Goal: Task Accomplishment & Management: Complete application form

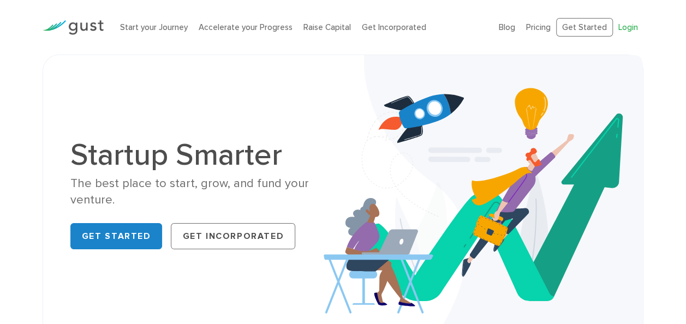
click at [626, 27] on link "Login" at bounding box center [628, 27] width 20 height 10
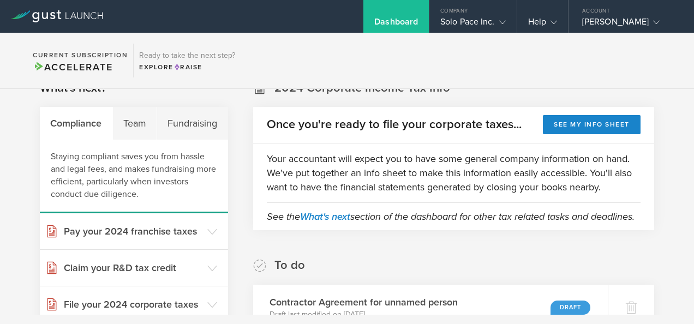
scroll to position [18, 0]
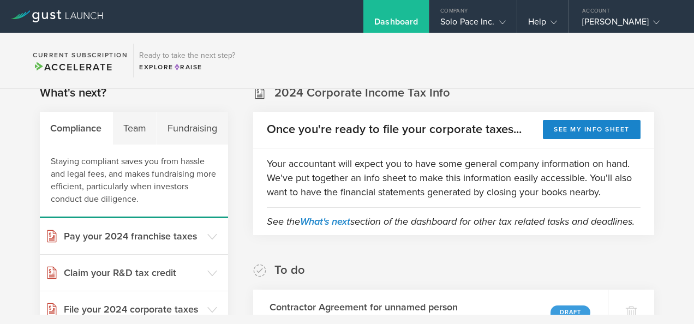
click at [140, 122] on div "Team" at bounding box center [135, 128] width 45 height 33
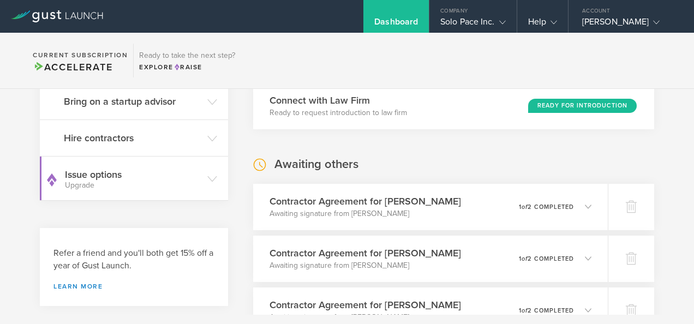
scroll to position [250, 0]
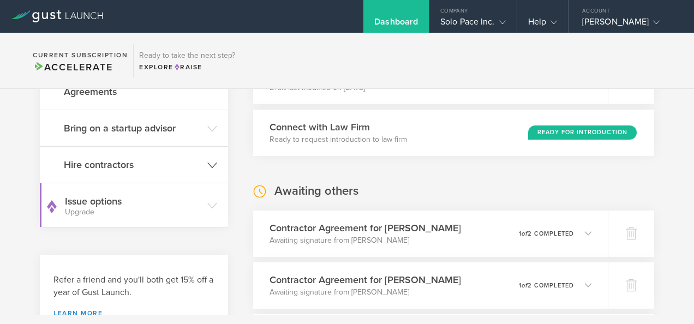
click at [116, 172] on h3 "Hire contractors" at bounding box center [133, 165] width 138 height 14
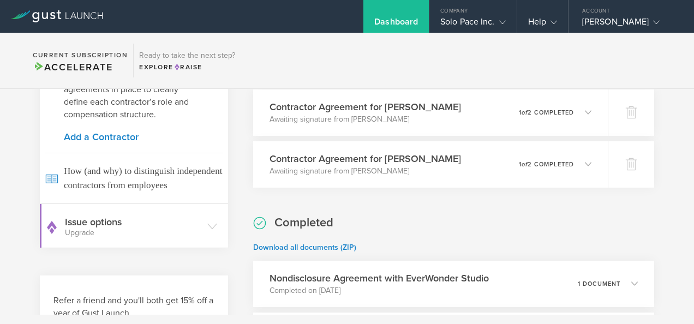
scroll to position [426, 0]
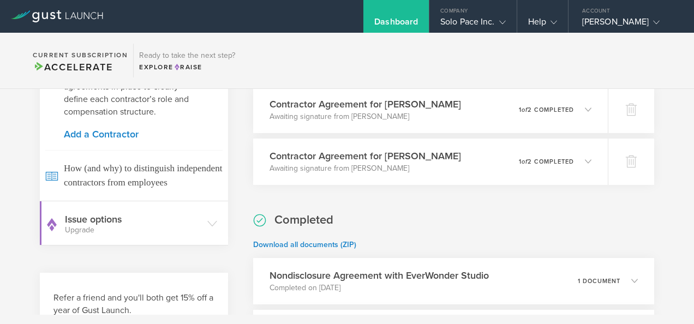
click at [97, 139] on link "Add a Contractor" at bounding box center [134, 134] width 140 height 10
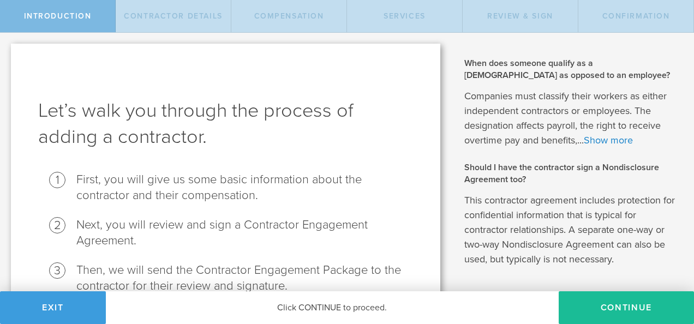
scroll to position [103, 0]
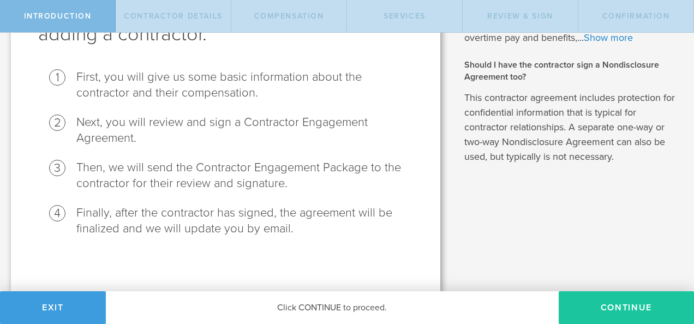
drag, startPoint x: 619, startPoint y: 304, endPoint x: 625, endPoint y: 304, distance: 6.5
click at [625, 304] on button "Continue" at bounding box center [626, 307] width 135 height 33
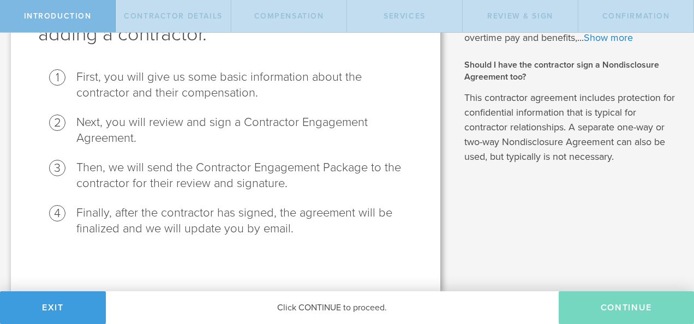
scroll to position [0, 0]
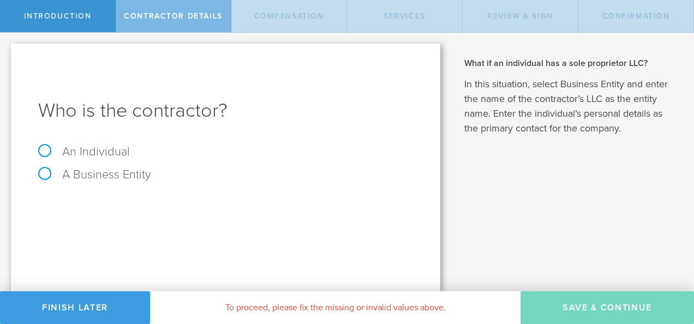
click at [44, 152] on label "An Individual" at bounding box center [84, 152] width 92 height 14
click at [7, 50] on input "An Individual" at bounding box center [3, 41] width 7 height 17
radio input "true"
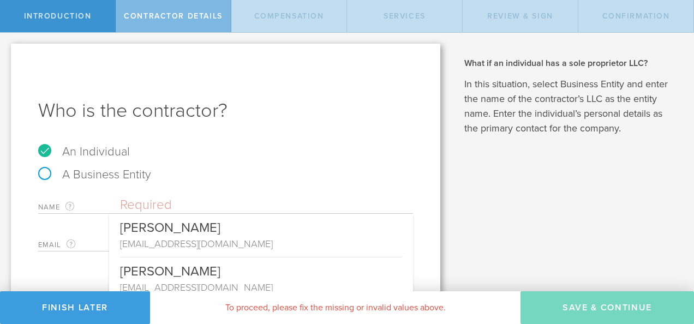
click at [160, 206] on input "text" at bounding box center [266, 205] width 293 height 16
click at [160, 206] on input "a" at bounding box center [266, 205] width 293 height 16
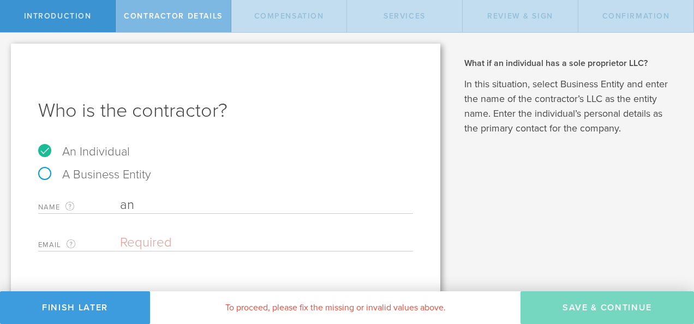
type input "a"
type input "Randy Lieser"
click at [159, 243] on input "email" at bounding box center [264, 243] width 288 height 16
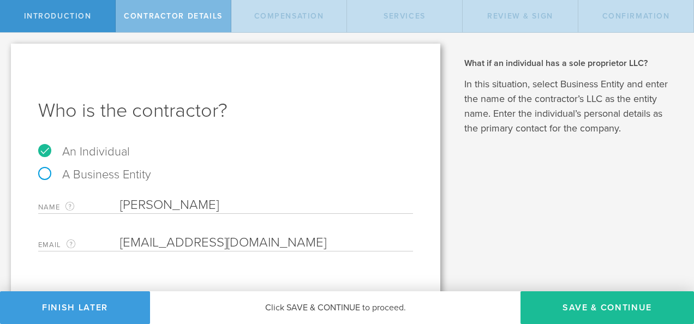
scroll to position [16, 0]
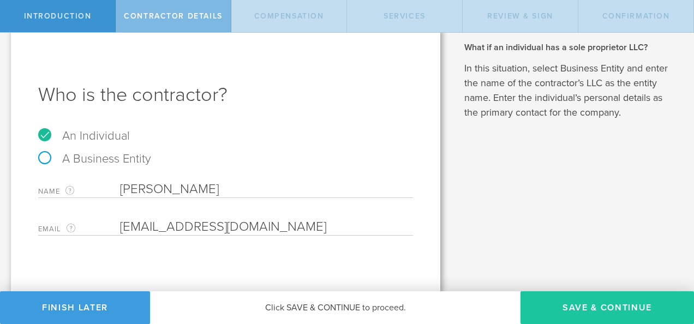
type input "Rclies@msn.com"
click at [581, 306] on button "Save & Continue" at bounding box center [608, 307] width 174 height 33
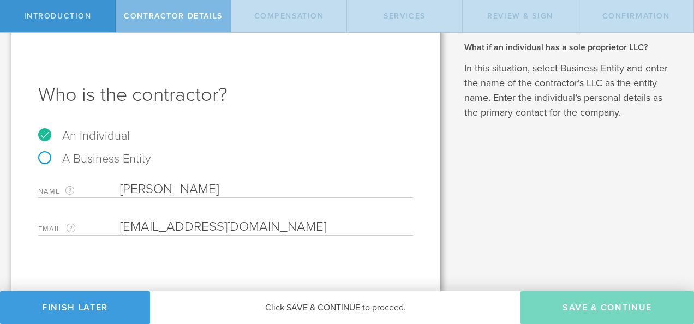
select select "none"
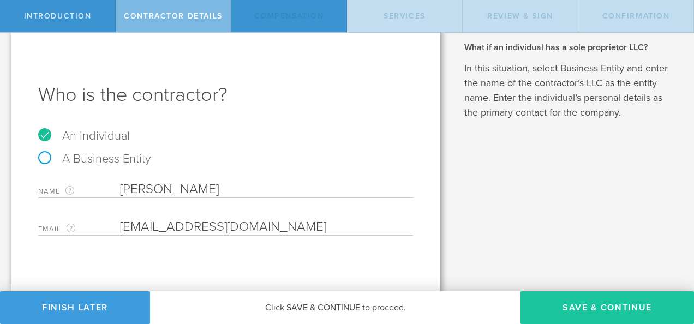
scroll to position [0, 0]
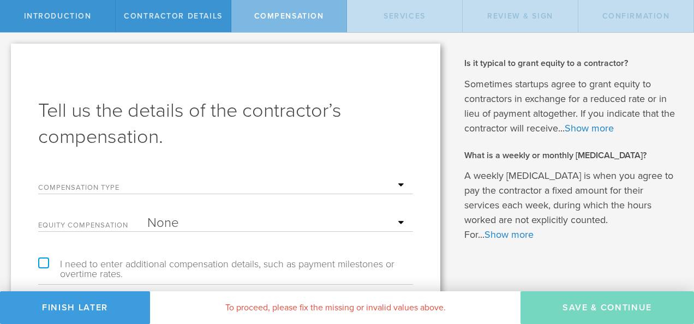
click at [342, 182] on select "Hourly Daily Weekly Retainer Monthly Retainer Project Flat Rate No cash compens…" at bounding box center [277, 185] width 260 height 16
select select "hourlyFlatRate"
click at [147, 177] on select "Hourly Daily Weekly Retainer Monthly Retainer Project Flat Rate No cash compens…" at bounding box center [277, 185] width 260 height 16
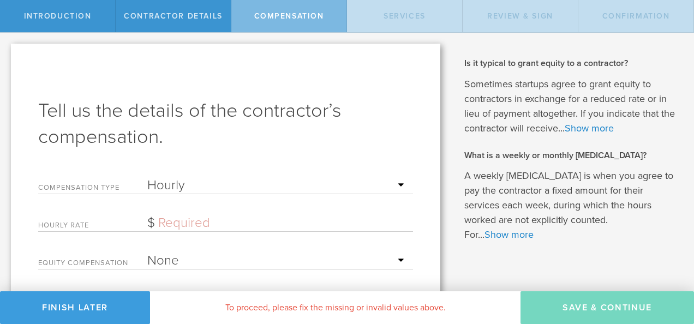
click at [205, 221] on input "text" at bounding box center [277, 223] width 260 height 16
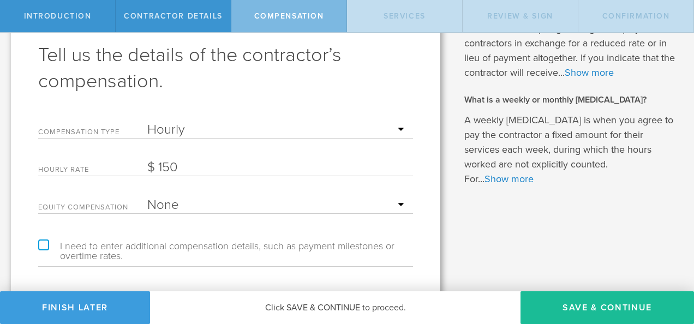
scroll to position [87, 0]
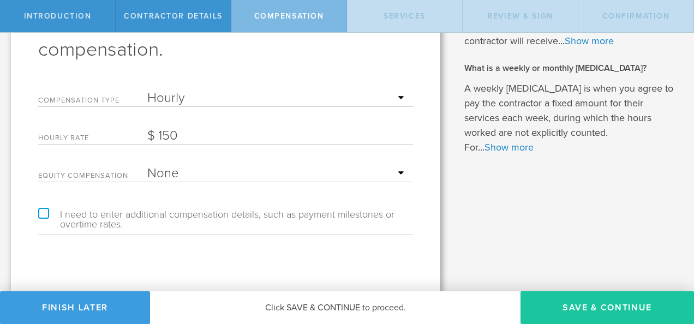
type input "150"
click at [562, 305] on button "Save & Continue" at bounding box center [608, 307] width 174 height 33
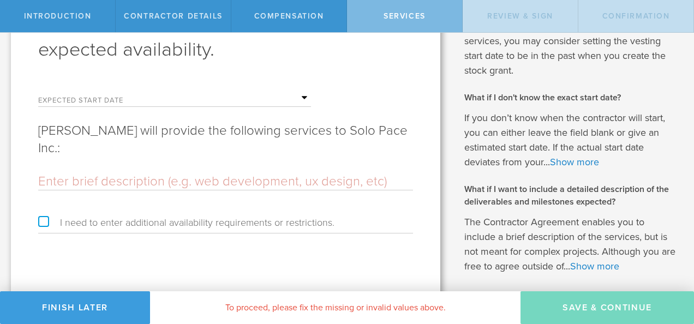
scroll to position [0, 0]
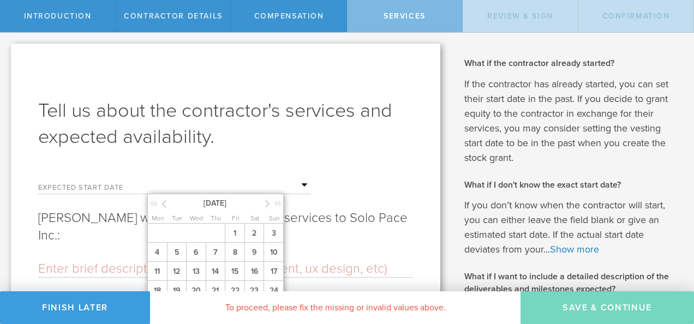
click at [290, 186] on input "text" at bounding box center [229, 185] width 164 height 16
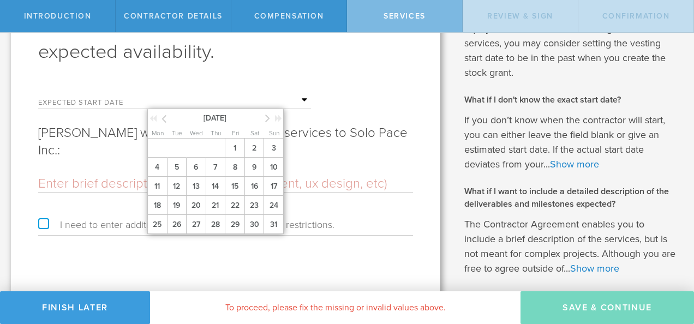
scroll to position [86, 0]
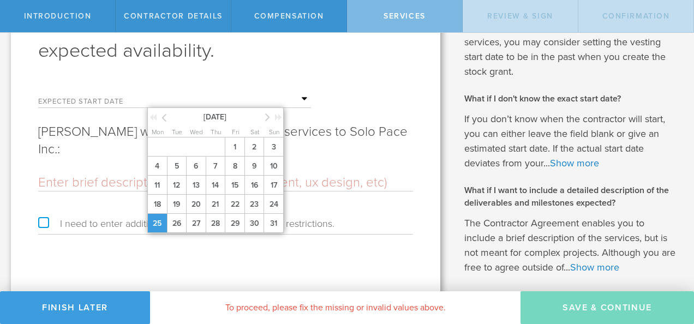
click at [162, 223] on span "25" at bounding box center [157, 223] width 20 height 19
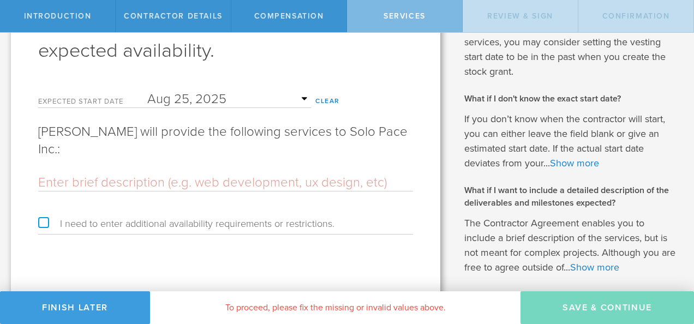
click at [73, 175] on input "text" at bounding box center [225, 183] width 375 height 16
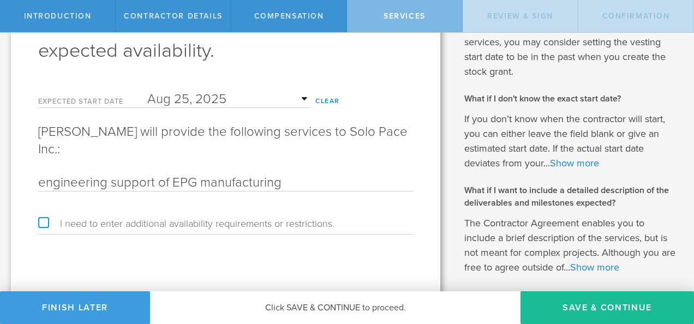
click at [169, 175] on input "engineering support of EPG manufacturing" at bounding box center [225, 183] width 375 height 16
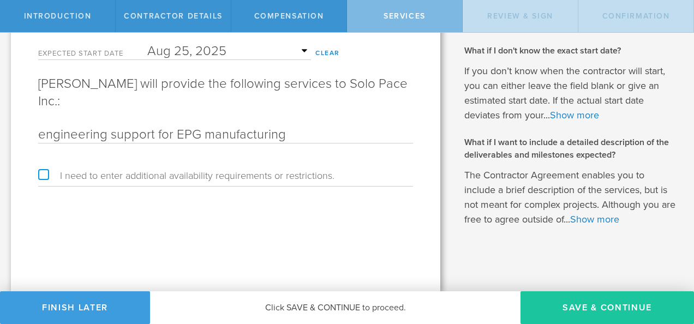
type input "engineering support for EPG manufacturing"
click at [588, 312] on button "Save & Continue" at bounding box center [608, 307] width 174 height 33
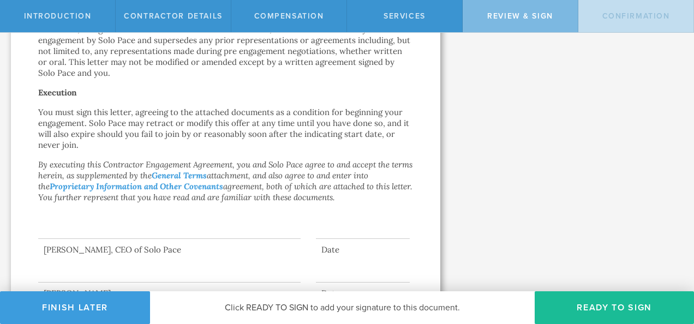
scroll to position [770, 0]
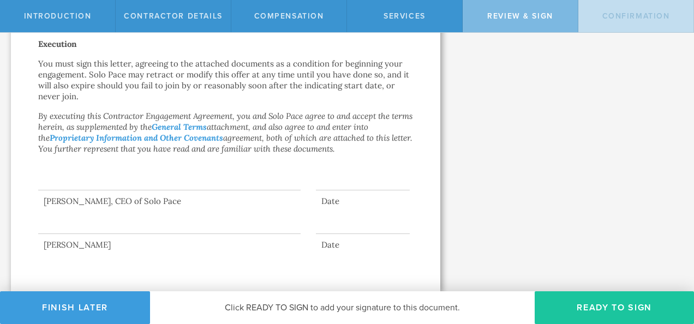
click at [654, 306] on button "Ready to Sign" at bounding box center [614, 307] width 159 height 33
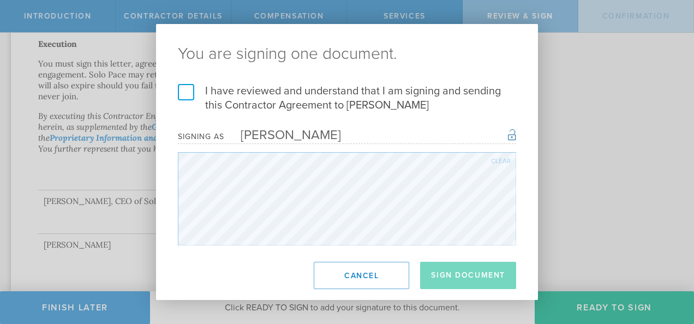
click at [184, 91] on label "I have reviewed and understand that I am signing and sending this Contractor Ag…" at bounding box center [347, 98] width 338 height 28
click at [0, 0] on input "I have reviewed and understand that I am signing and sending this Contractor Ag…" at bounding box center [0, 0] width 0 height 0
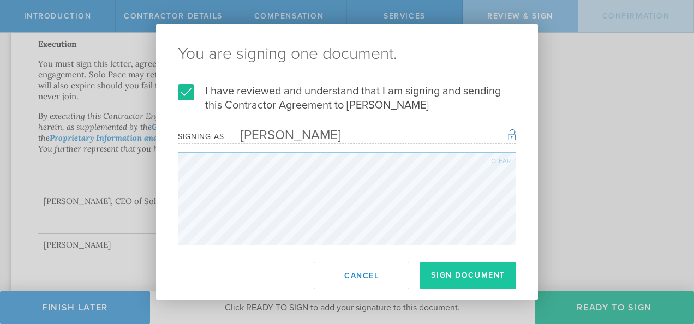
click at [455, 274] on button "Sign Document" at bounding box center [468, 275] width 96 height 27
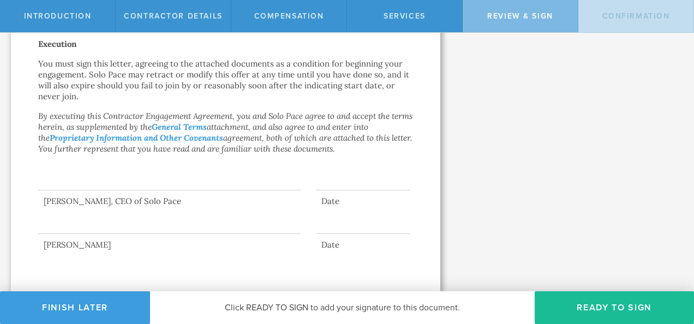
scroll to position [0, 0]
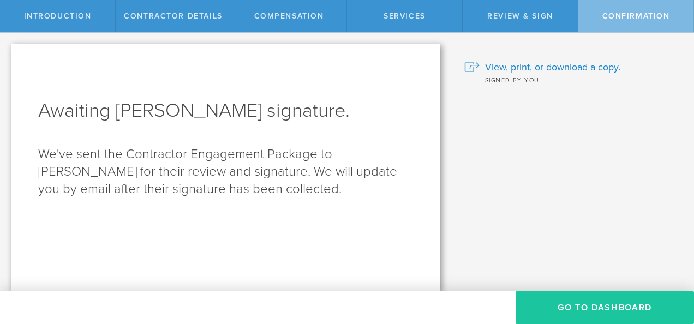
click at [570, 306] on button "Go To Dashboard" at bounding box center [605, 307] width 178 height 33
